Goal: Use online tool/utility: Utilize a website feature to perform a specific function

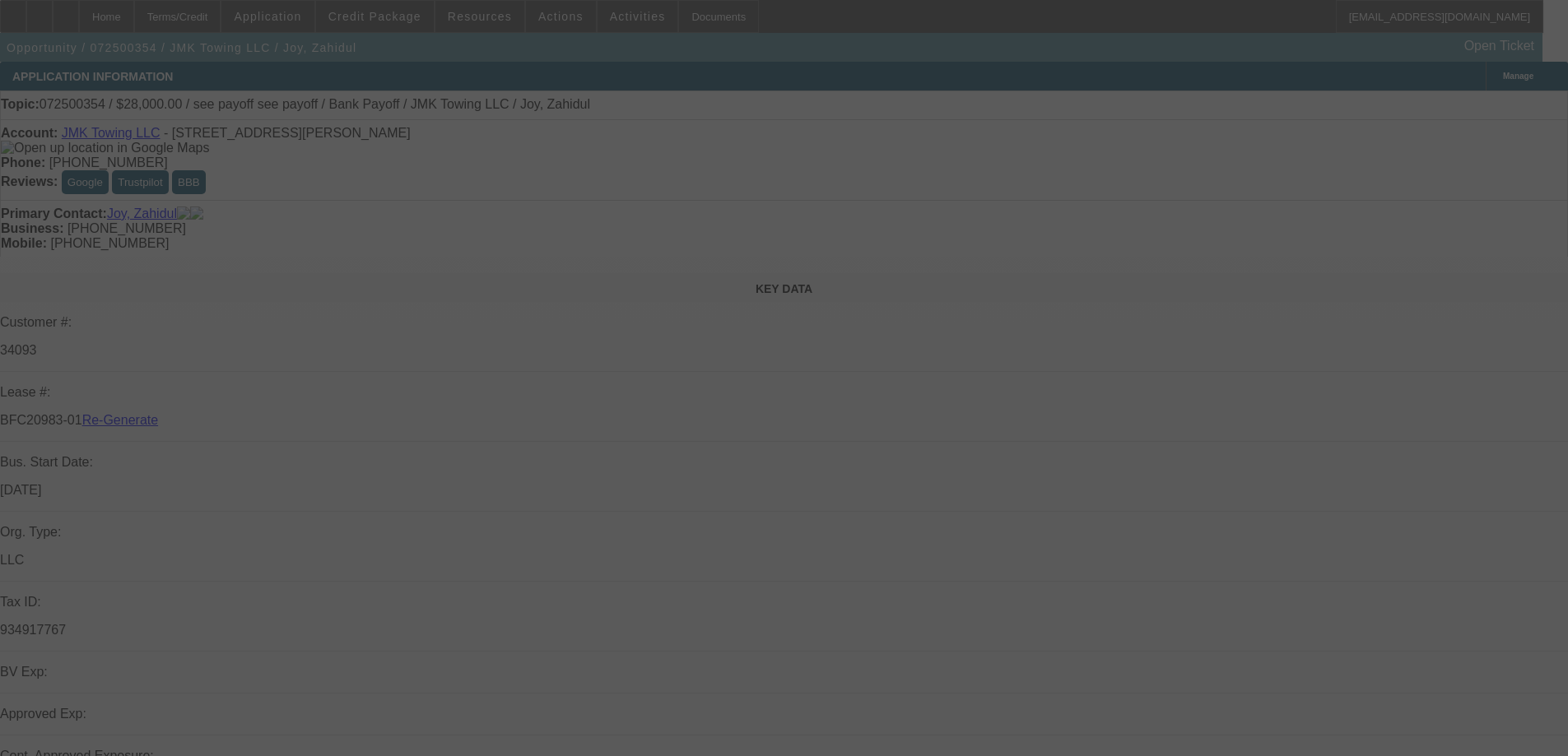
select select "3"
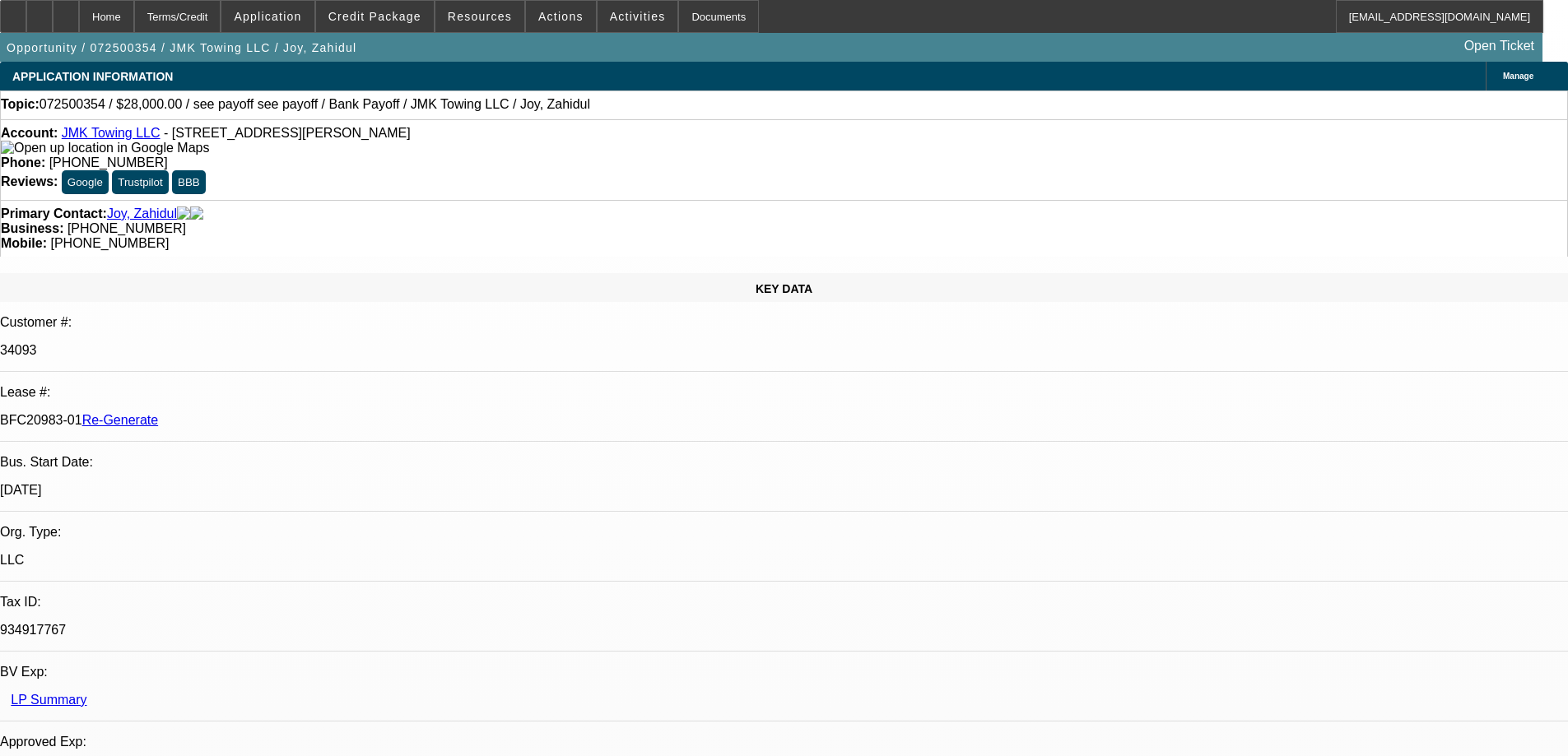
select select "0"
select select "6"
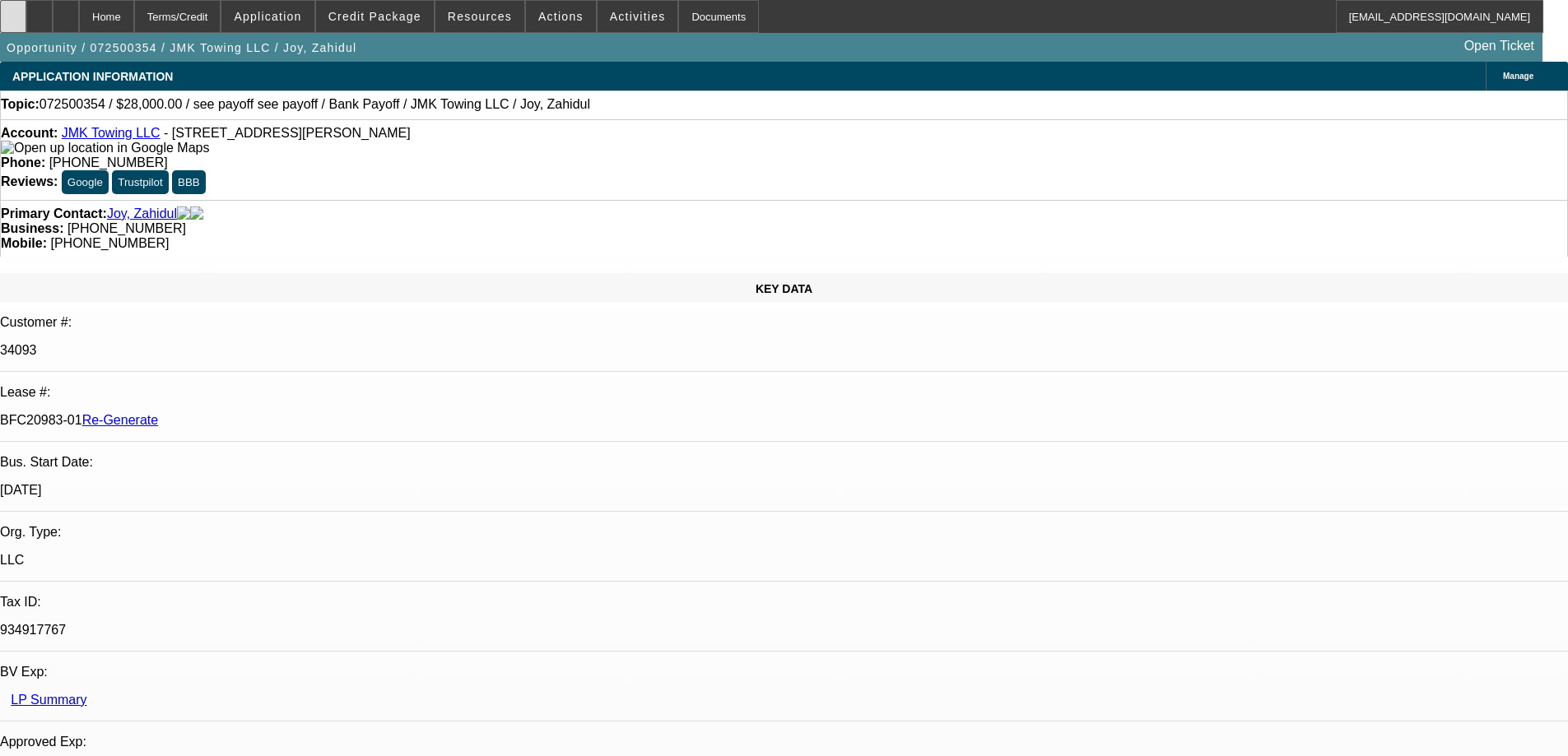
click at [26, 15] on div at bounding box center [13, 16] width 26 height 33
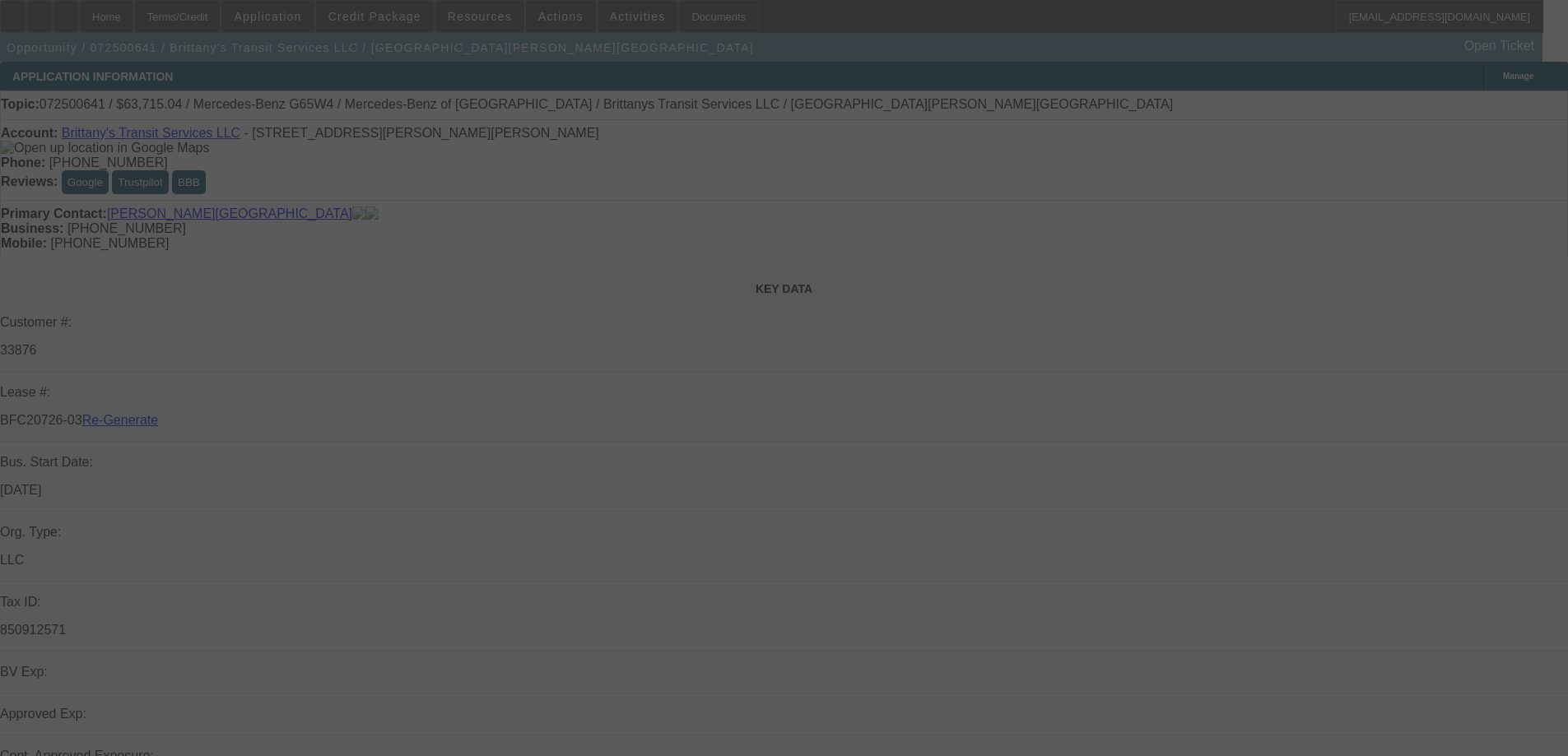
select select "3"
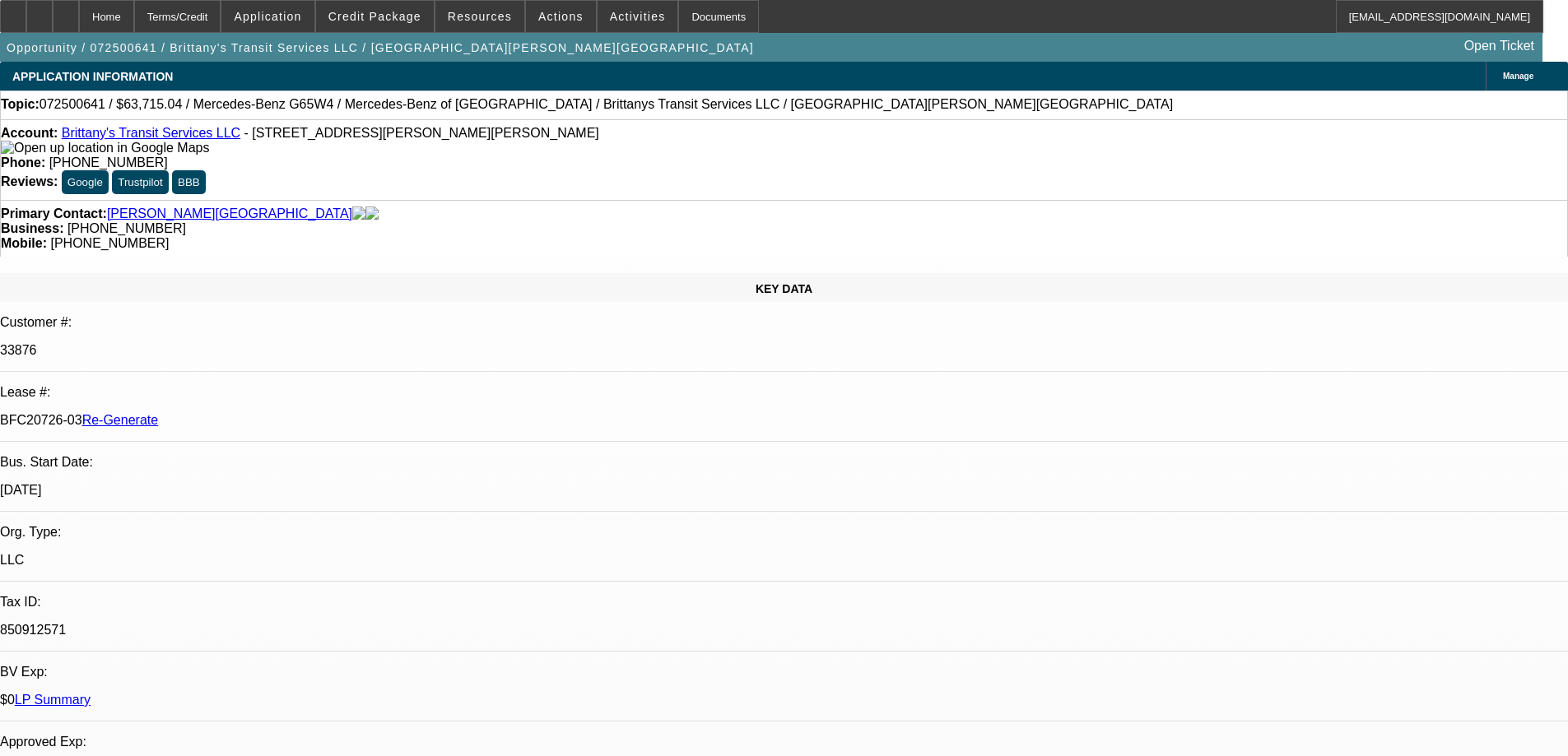
select select "0"
select select "2"
select select "0"
select select "6"
